Goal: Answer question/provide support

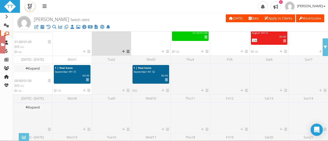
scroll to position [203, 0]
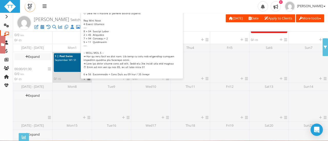
click at [74, 70] on div at bounding box center [65, 68] width 28 height 5
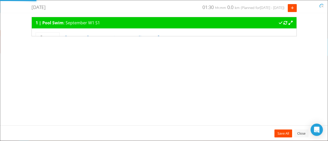
scroll to position [0, 0]
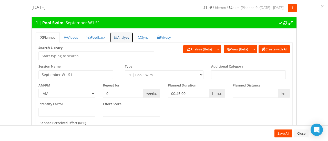
click at [129, 35] on link "Analyze" at bounding box center [121, 37] width 23 height 11
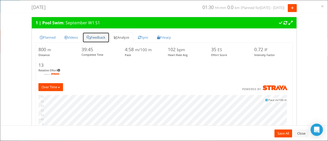
click at [102, 34] on link "Feedback" at bounding box center [95, 37] width 27 height 11
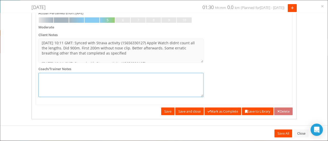
click at [135, 80] on textarea at bounding box center [120, 85] width 165 height 24
click at [55, 87] on textarea "Well done on getting your session done. Thats ok, it will get easier with more …" at bounding box center [120, 85] width 165 height 24
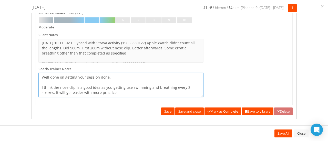
click at [82, 92] on textarea "Well done on getting your session done. I think the nose clip is a good idea as…" at bounding box center [120, 85] width 165 height 24
click at [146, 93] on textarea "Well done on getting your session done. I think the nose clip is a good idea as…" at bounding box center [120, 85] width 165 height 24
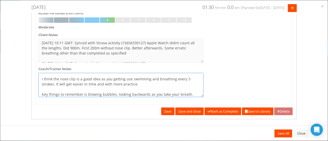
click at [115, 93] on textarea "Well done on getting your session done. I think the nose clip is a good idea as…" at bounding box center [120, 85] width 165 height 24
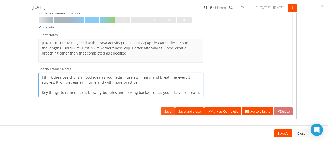
type textarea "Well done on getting your session done. I think the nose clip is a good idea as…"
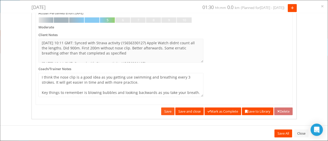
click at [161, 113] on link "Save" at bounding box center [167, 112] width 13 height 8
click at [214, 111] on link "Mark as Complete" at bounding box center [222, 112] width 37 height 8
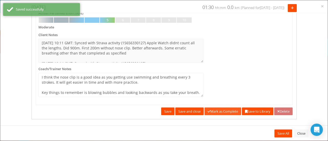
click at [214, 111] on link "Mark as Complete" at bounding box center [222, 112] width 37 height 8
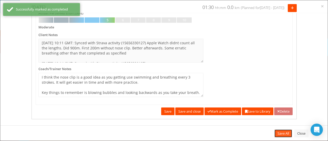
click at [285, 133] on link "Save All" at bounding box center [283, 134] width 18 height 8
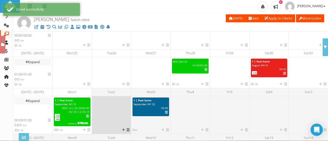
scroll to position [157, 0]
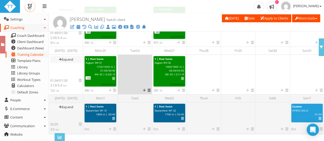
scroll to position [145, 0]
